Goal: Obtain resource: Download file/media

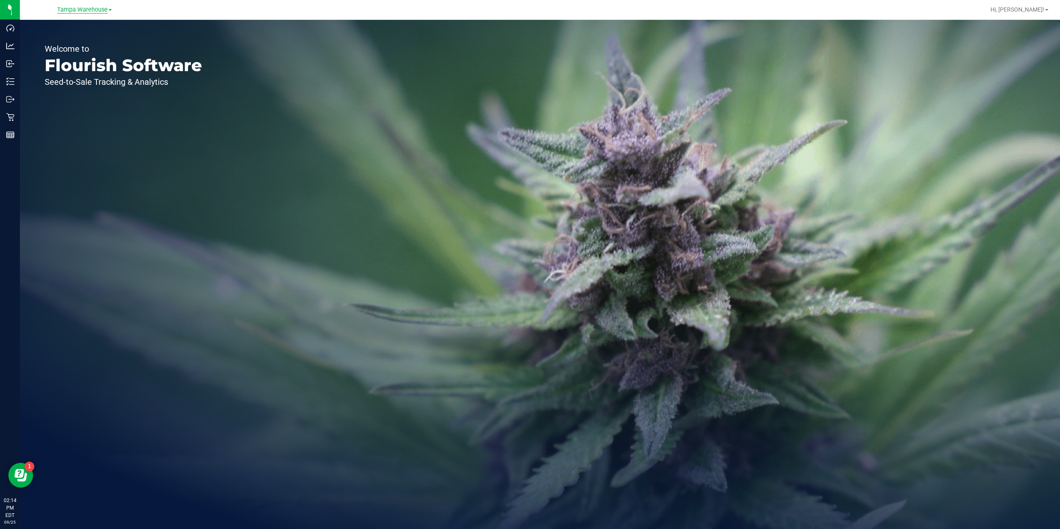
click at [102, 9] on span "Tampa Warehouse" at bounding box center [82, 9] width 51 height 7
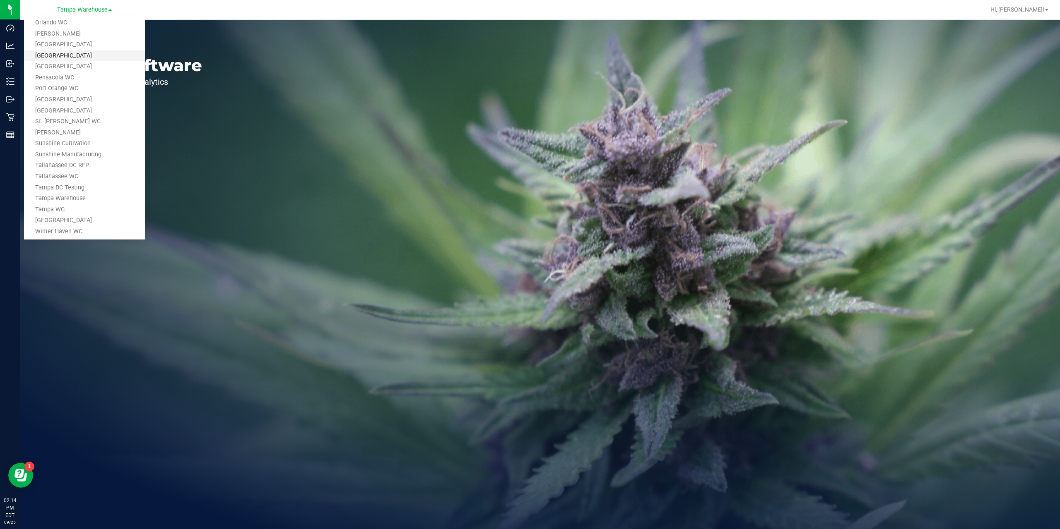
scroll to position [375, 0]
click at [75, 170] on link "Tampa Warehouse" at bounding box center [84, 171] width 121 height 11
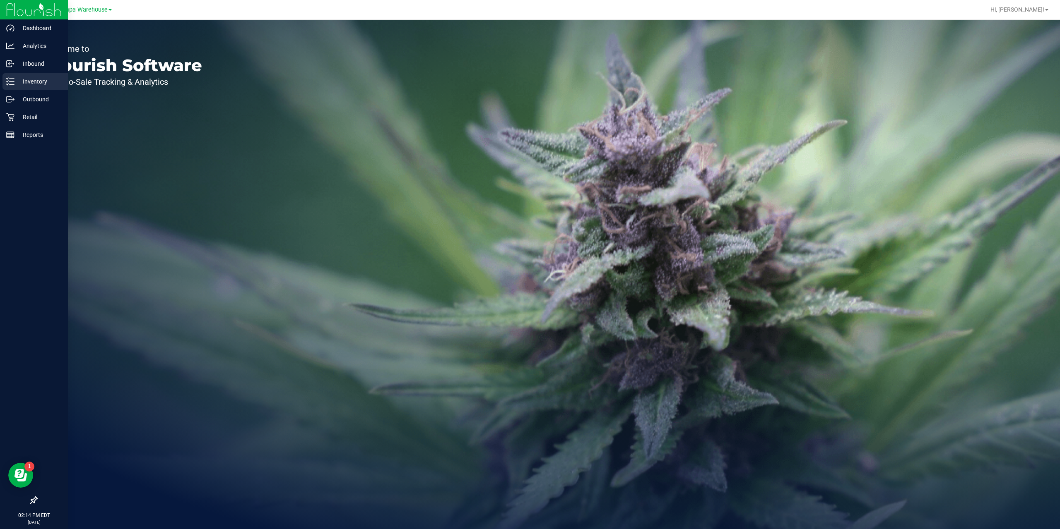
click at [22, 79] on p "Inventory" at bounding box center [39, 82] width 50 height 10
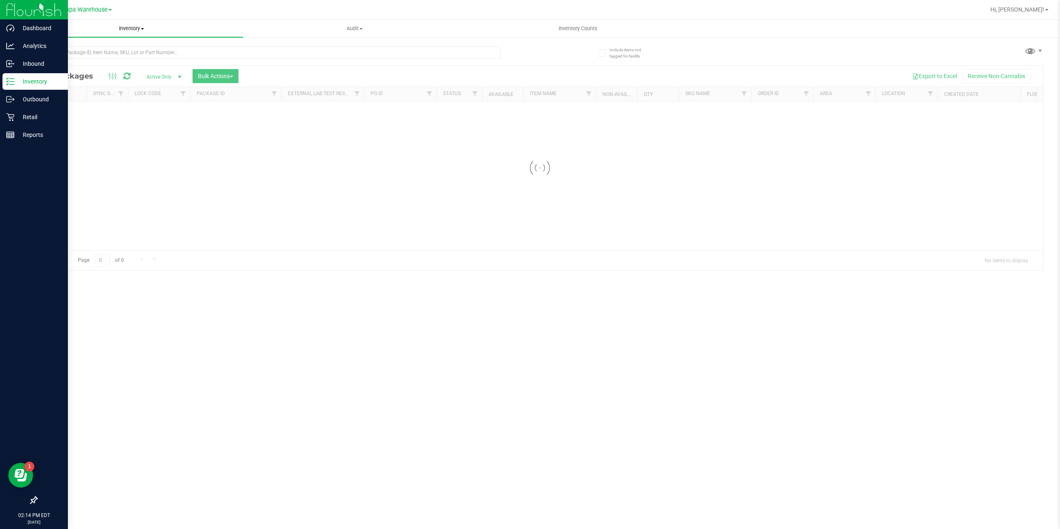
click at [130, 26] on span "Inventory" at bounding box center [131, 28] width 223 height 7
click at [68, 59] on span "All inventory" at bounding box center [48, 59] width 56 height 7
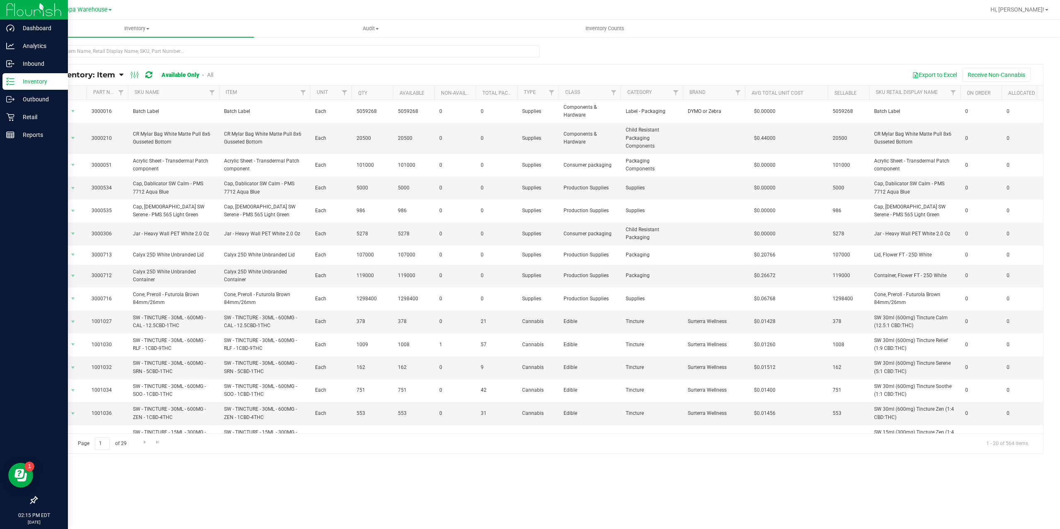
click at [115, 72] on span "All Inventory: Item" at bounding box center [79, 74] width 72 height 9
click at [72, 135] on span "Item by Location" at bounding box center [61, 136] width 45 height 7
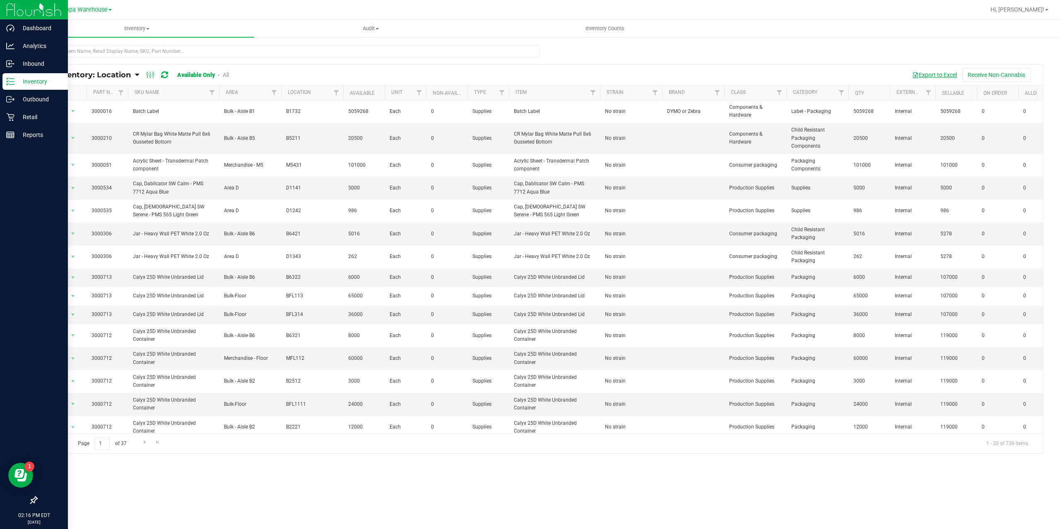
click at [935, 73] on button "Export to Excel" at bounding box center [934, 75] width 55 height 14
click at [120, 77] on span "All Inventory: Location" at bounding box center [87, 74] width 88 height 9
click at [63, 148] on span "Item by Lot" at bounding box center [54, 149] width 30 height 7
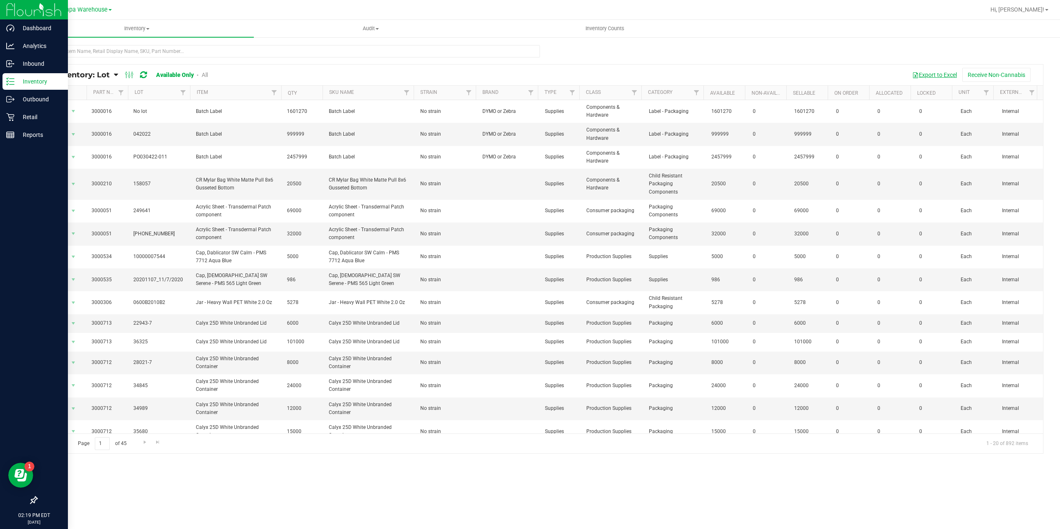
click at [921, 75] on button "Export to Excel" at bounding box center [934, 75] width 55 height 14
